Goal: Task Accomplishment & Management: Manage account settings

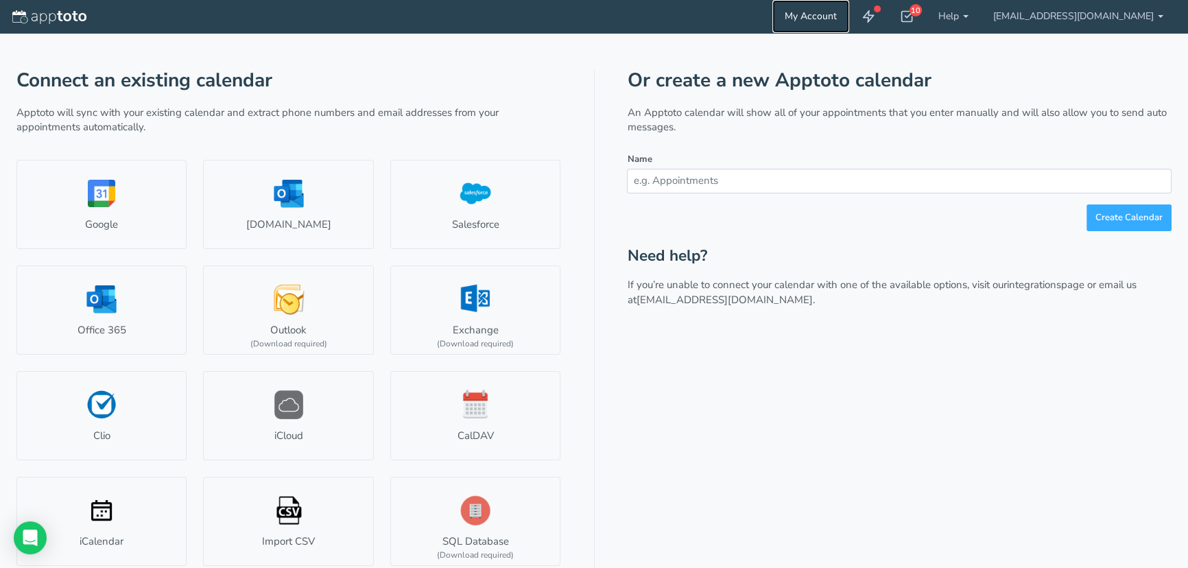
click at [824, 23] on link "My Account" at bounding box center [810, 16] width 77 height 33
click at [82, 11] on link at bounding box center [49, 16] width 74 height 16
click at [887, 14] on link at bounding box center [868, 16] width 38 height 33
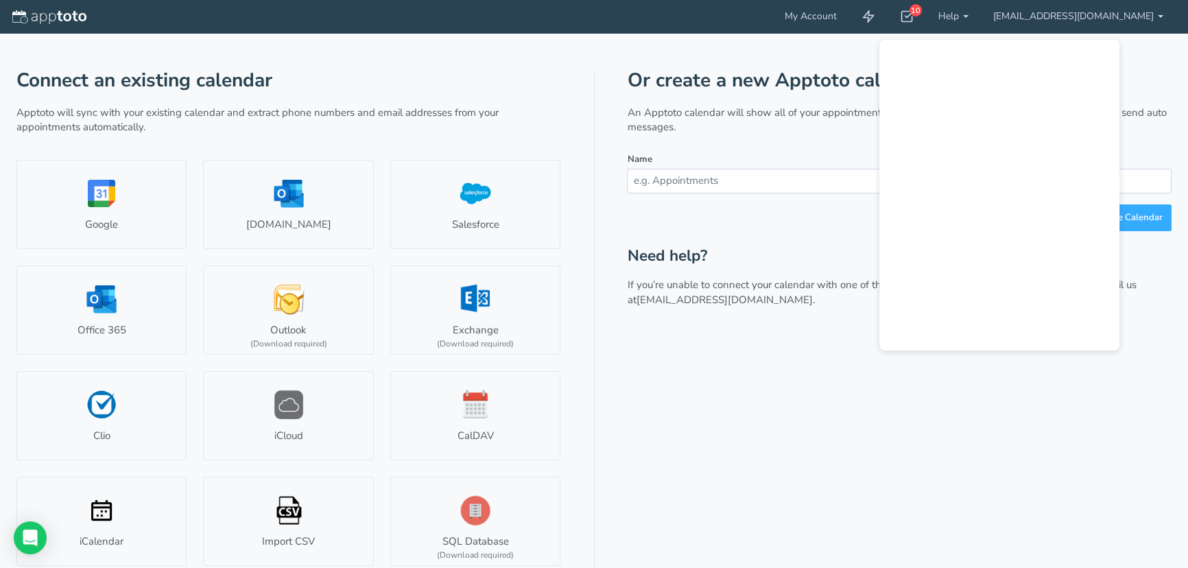
click at [754, 365] on div "Or create a new Apptoto calendar An Apptoto calendar will show all of your appo…" at bounding box center [899, 322] width 544 height 504
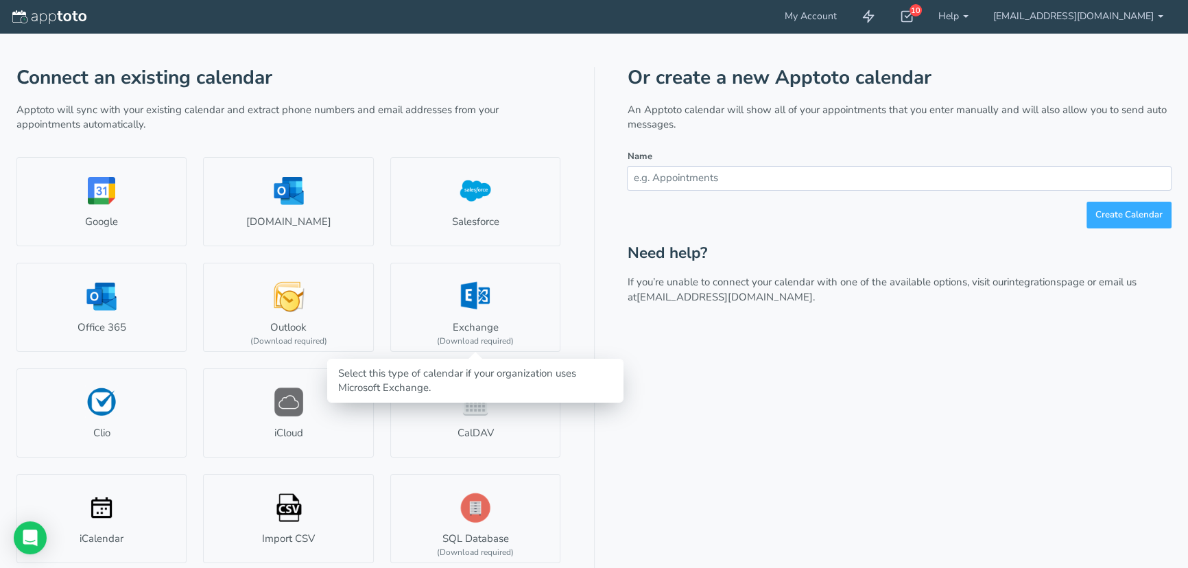
scroll to position [5, 0]
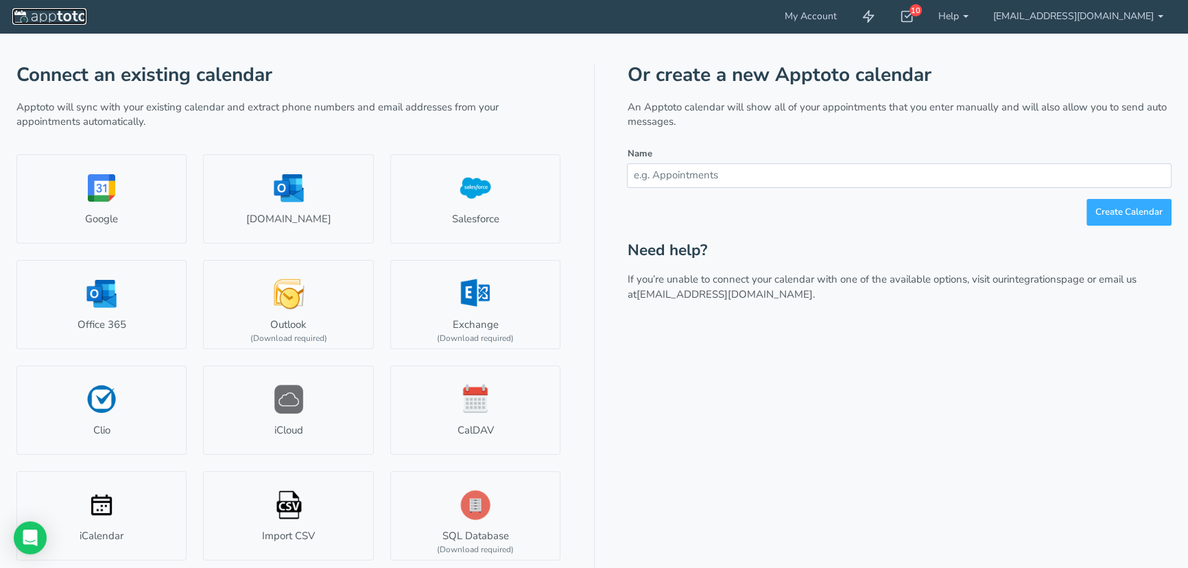
click at [74, 13] on img at bounding box center [49, 17] width 74 height 14
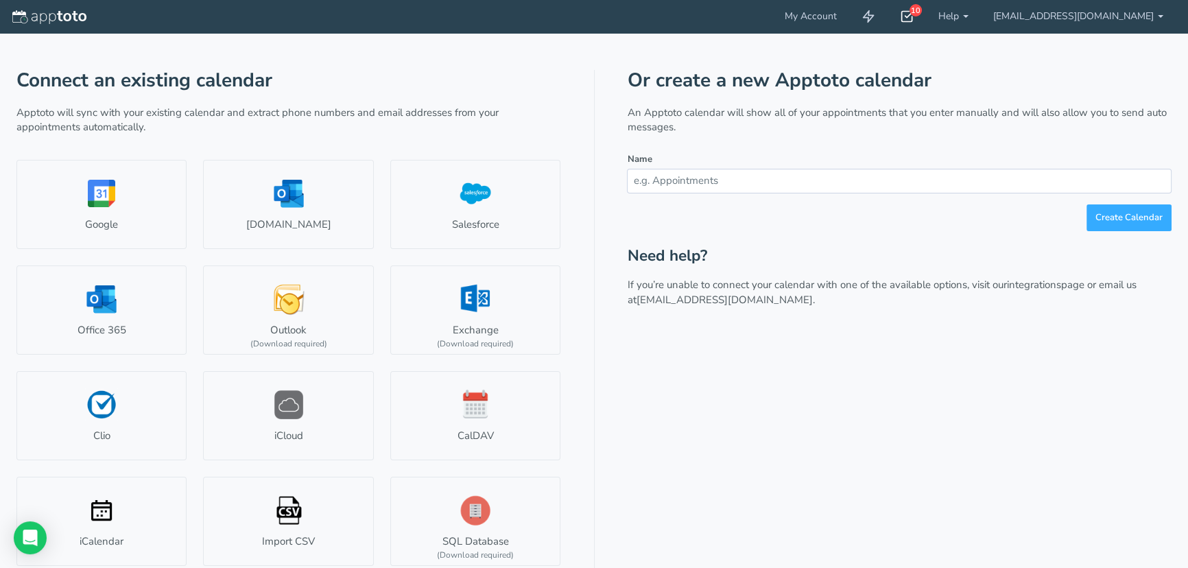
click at [913, 16] on use at bounding box center [907, 17] width 11 height 10
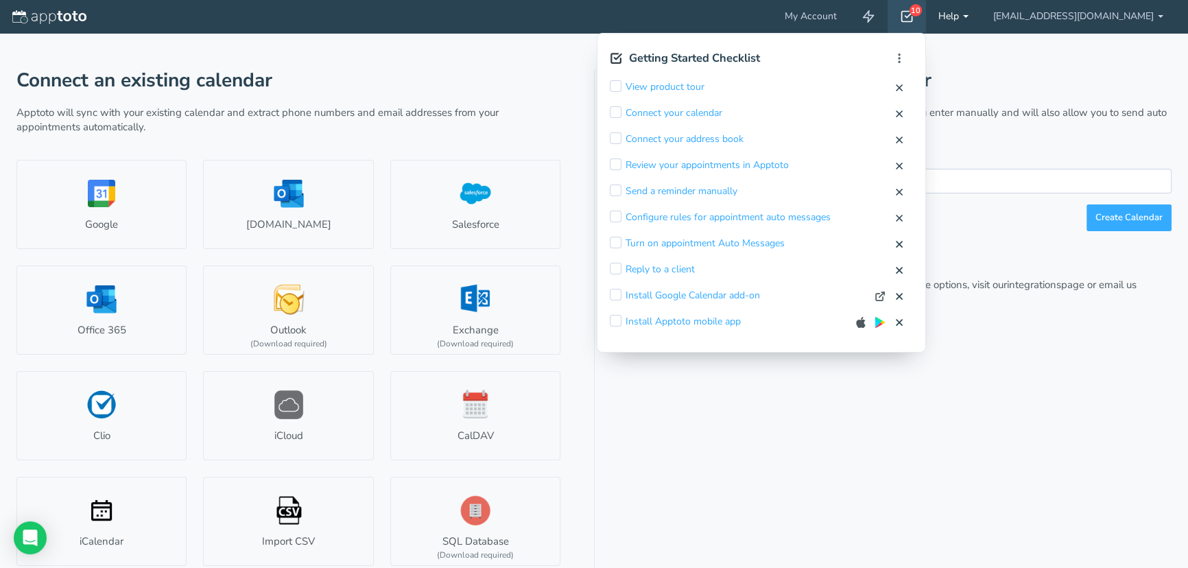
click at [979, 14] on link "Help" at bounding box center [953, 16] width 55 height 33
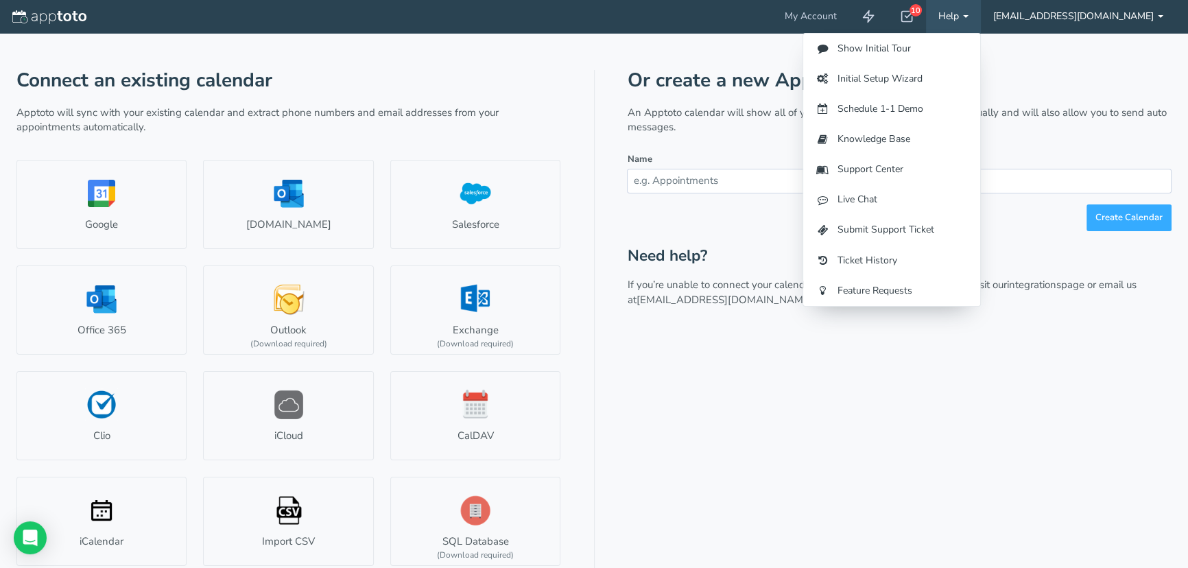
click at [1053, 18] on link "[EMAIL_ADDRESS][DOMAIN_NAME]" at bounding box center [1078, 16] width 195 height 33
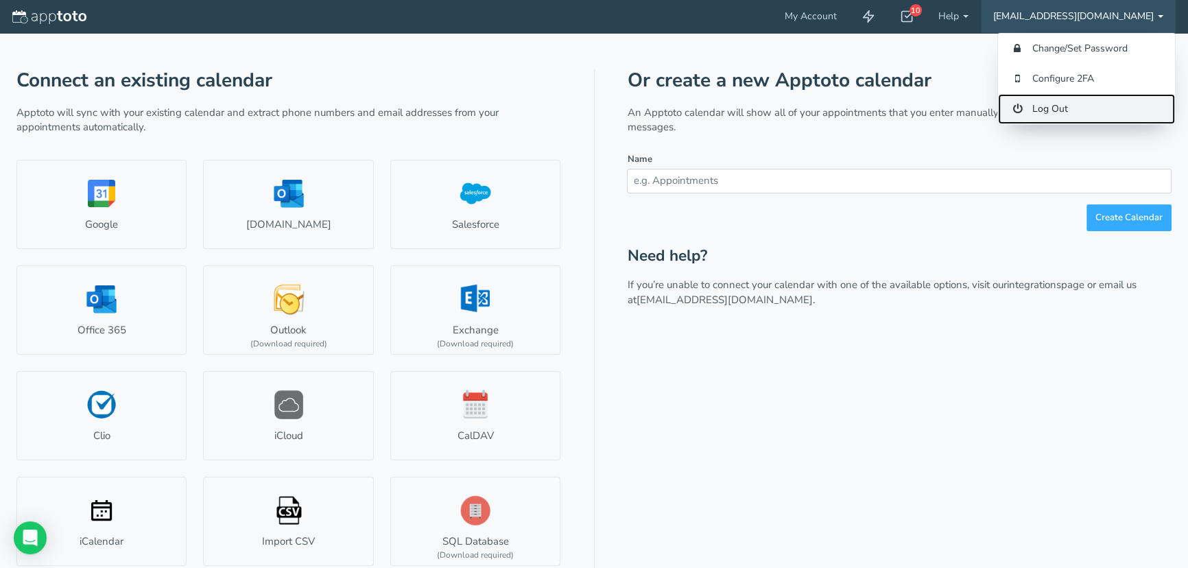
click at [1062, 101] on link "Log Out" at bounding box center [1086, 109] width 177 height 30
